Goal: Transaction & Acquisition: Subscribe to service/newsletter

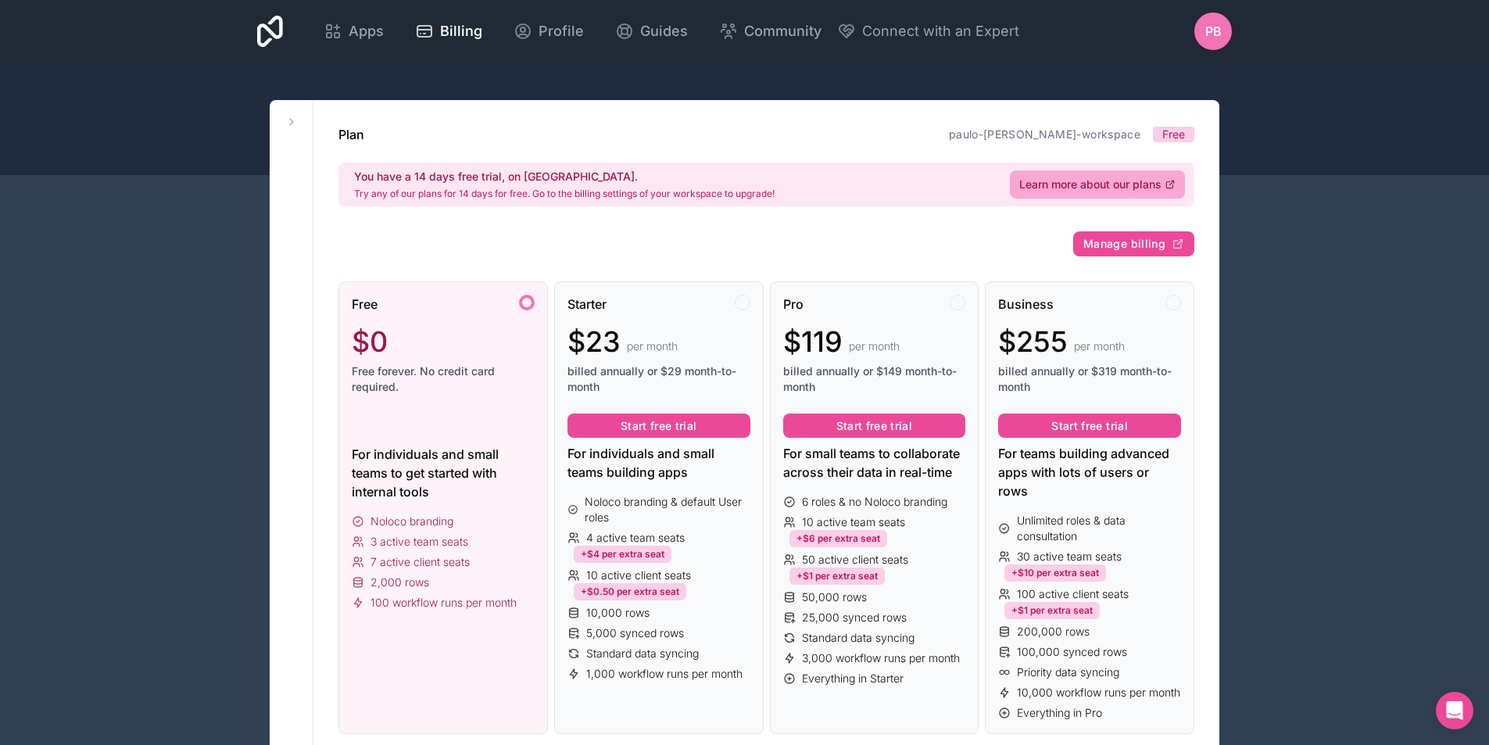
click at [1118, 200] on div "You have a 14 days free trial, on us. Try any of our plans for 14 days for free…" at bounding box center [766, 185] width 856 height 44
click at [1121, 180] on span "Learn more about our plans" at bounding box center [1090, 185] width 142 height 16
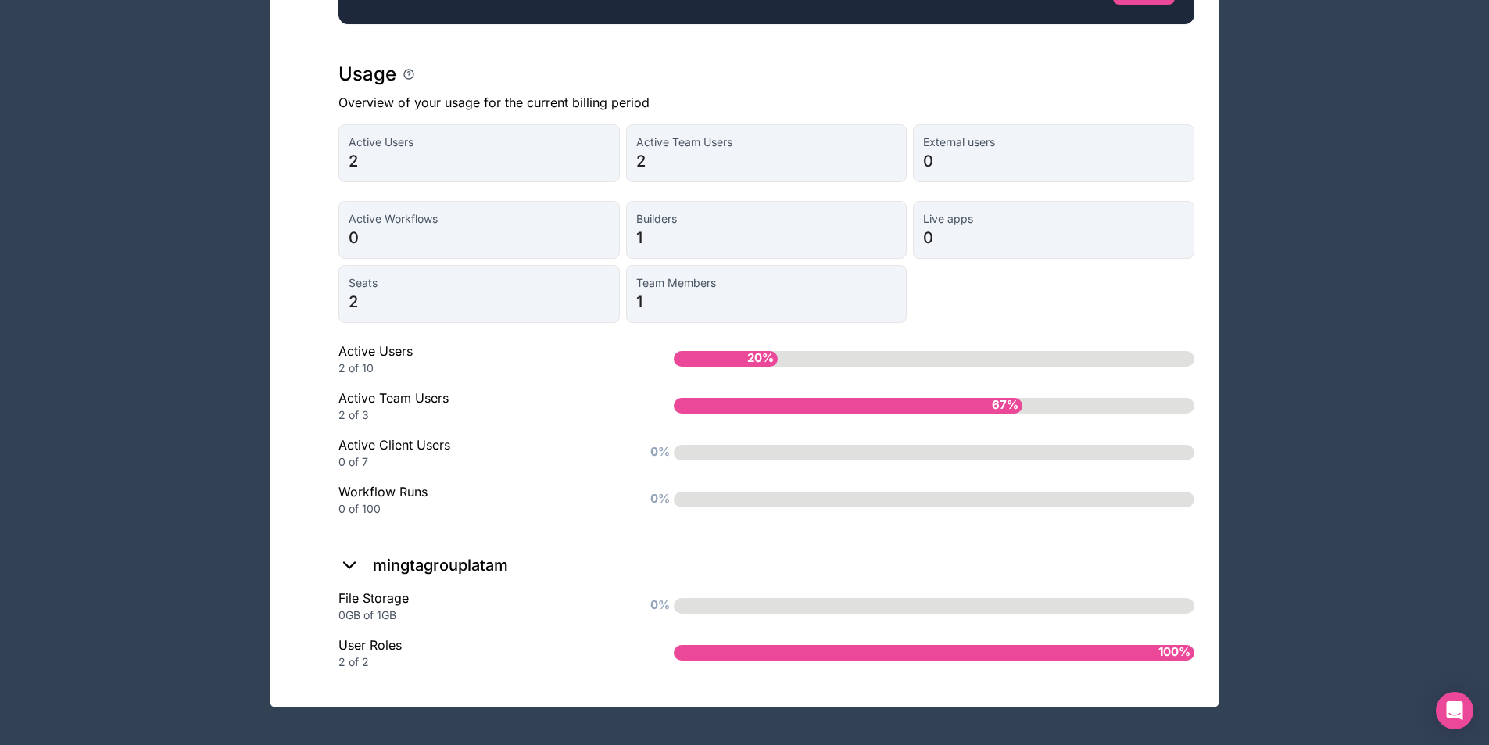
scroll to position [1180, 0]
drag, startPoint x: 385, startPoint y: 657, endPoint x: 313, endPoint y: 641, distance: 73.6
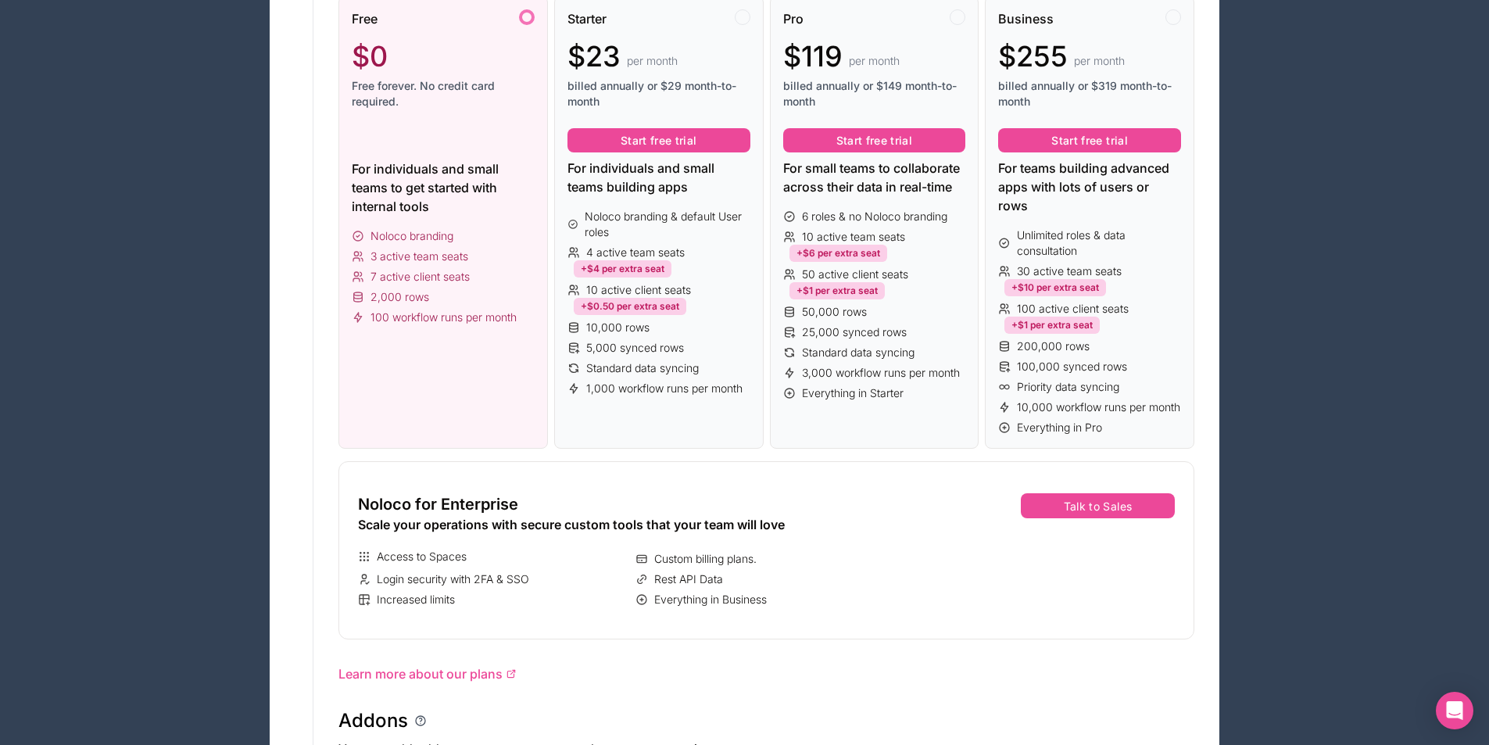
scroll to position [8, 0]
